Goal: Find specific page/section: Find specific page/section

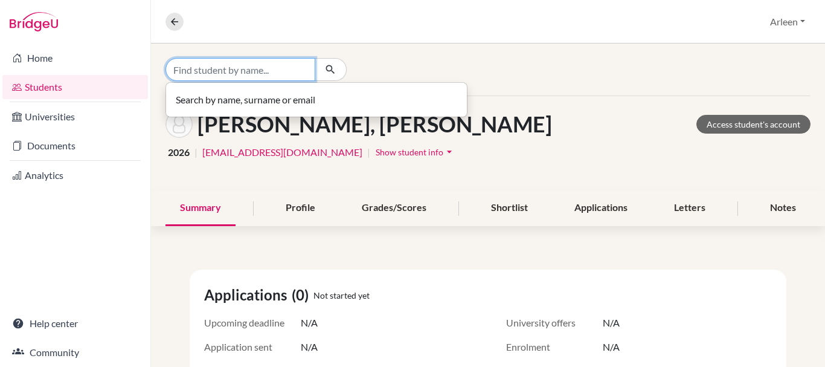
click at [288, 76] on input "Find student by name..." at bounding box center [241, 69] width 150 height 23
type input "gael"
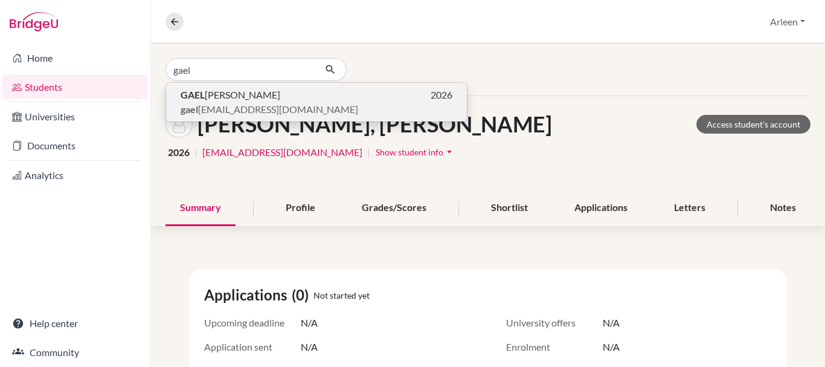
click at [289, 101] on p "[PERSON_NAME] 2026" at bounding box center [317, 95] width 272 height 14
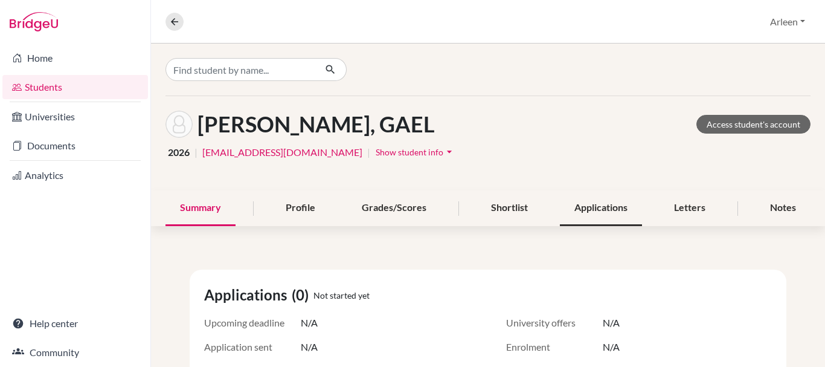
click at [588, 208] on div "Applications" at bounding box center [601, 208] width 82 height 36
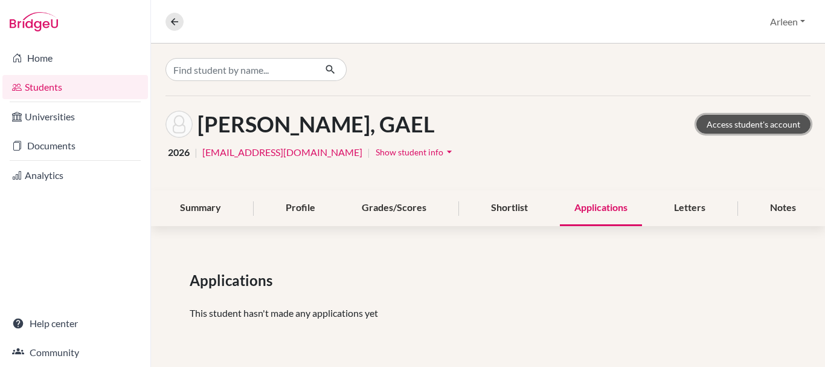
click at [776, 126] on link "Access student's account" at bounding box center [753, 124] width 114 height 19
